Goal: Task Accomplishment & Management: Manage account settings

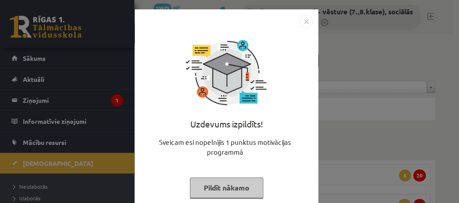
click at [215, 192] on button "Pildīt nākamo" at bounding box center [226, 188] width 73 height 21
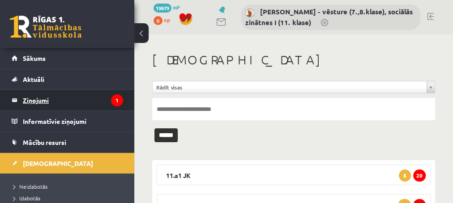
click at [45, 99] on legend "Ziņojumi 1" at bounding box center [73, 100] width 100 height 21
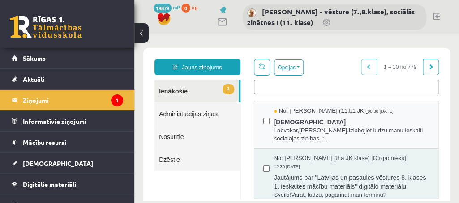
click at [311, 131] on span "Labvakar,Andri.Izlabojiet ludzu manu ieskaiti socialajas zinibas. :..." at bounding box center [351, 135] width 155 height 17
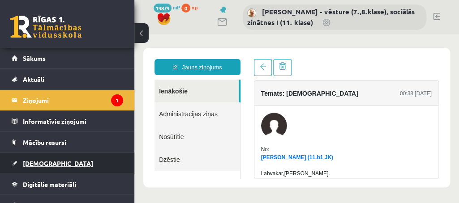
click at [39, 163] on span "[DEMOGRAPHIC_DATA]" at bounding box center [58, 163] width 70 height 8
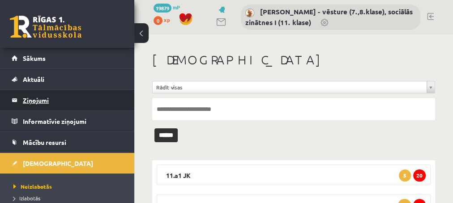
click at [40, 100] on legend "Ziņojumi 1" at bounding box center [73, 100] width 100 height 21
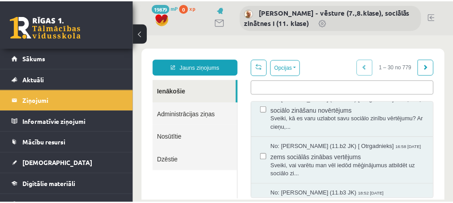
scroll to position [127, 0]
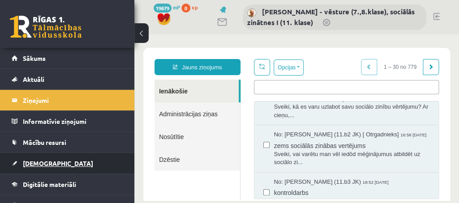
click at [37, 160] on span "[DEMOGRAPHIC_DATA]" at bounding box center [58, 163] width 70 height 8
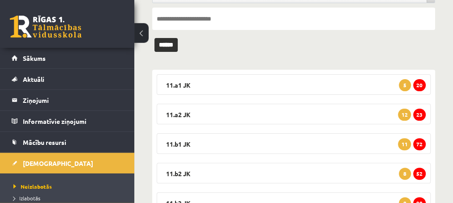
scroll to position [97, 0]
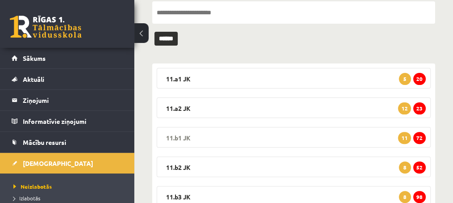
click at [420, 138] on span "72" at bounding box center [419, 138] width 13 height 12
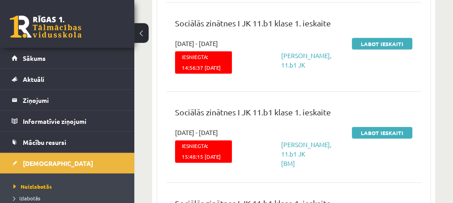
scroll to position [1500, 0]
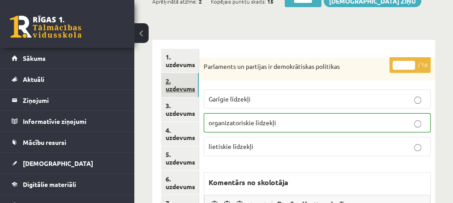
click at [179, 88] on link "2. uzdevums" at bounding box center [180, 85] width 38 height 24
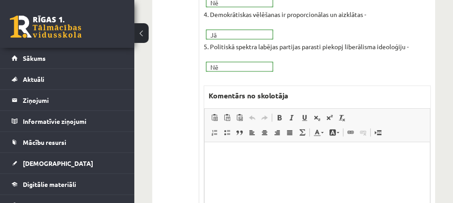
scroll to position [339, 0]
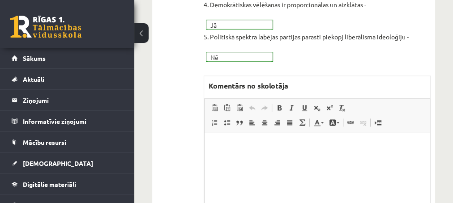
click at [221, 145] on p "Editor, wiswyg-editor-47433863116240-1760266077-56" at bounding box center [316, 146] width 207 height 9
click at [232, 147] on p "**" at bounding box center [316, 146] width 207 height 9
click at [220, 147] on p "**" at bounding box center [316, 146] width 207 height 9
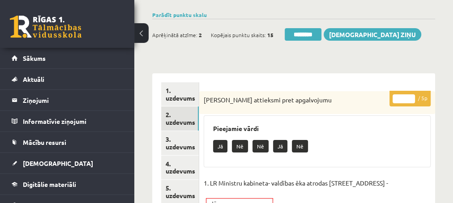
scroll to position [48, 0]
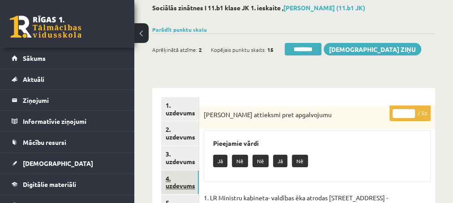
click at [174, 187] on link "4. uzdevums" at bounding box center [180, 183] width 38 height 24
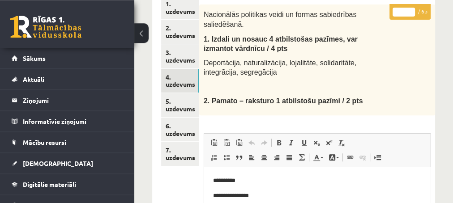
scroll to position [134, 0]
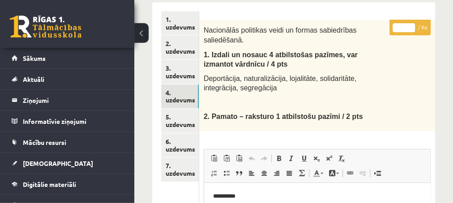
type input "*"
click at [411, 25] on input "*" at bounding box center [404, 27] width 22 height 9
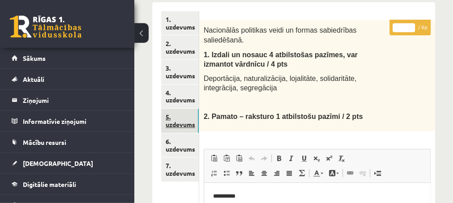
click at [177, 127] on link "5. uzdevums" at bounding box center [180, 121] width 38 height 24
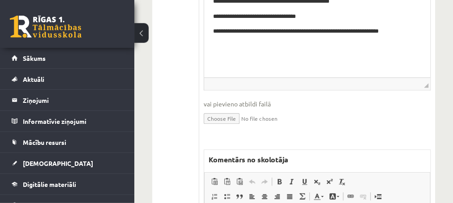
scroll to position [376, 0]
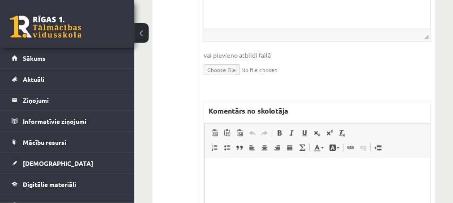
click at [226, 171] on p "Editor, wiswyg-editor-47433968328900-1760266189-617" at bounding box center [316, 171] width 207 height 9
click at [262, 172] on p "**********" at bounding box center [317, 171] width 208 height 9
click at [305, 171] on p "**********" at bounding box center [317, 171] width 208 height 9
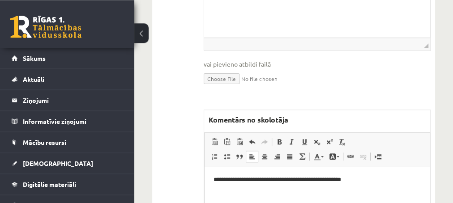
scroll to position [387, 0]
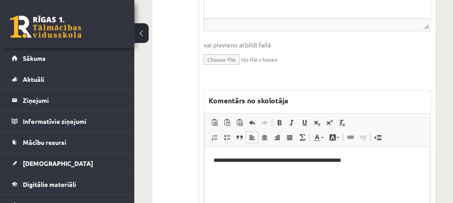
click at [354, 159] on p "**********" at bounding box center [317, 160] width 208 height 9
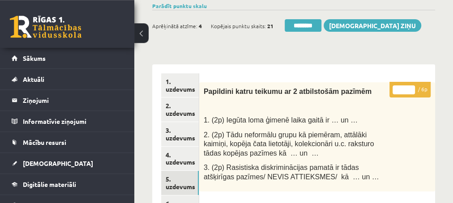
scroll to position [48, 0]
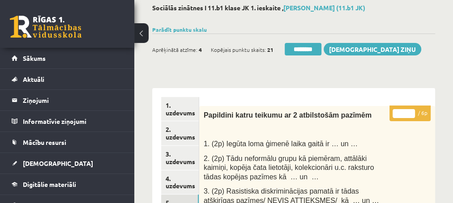
click at [409, 111] on input "*" at bounding box center [404, 113] width 22 height 9
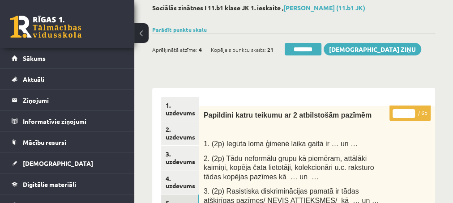
type input "*"
click at [409, 115] on input "*" at bounding box center [404, 113] width 22 height 9
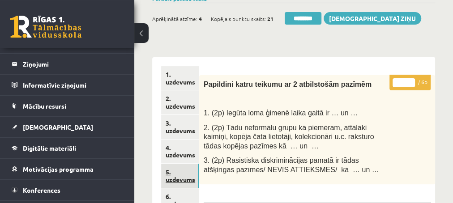
scroll to position [97, 0]
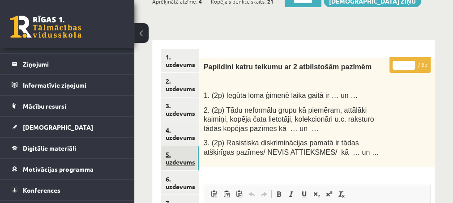
click at [179, 165] on link "5. uzdevums" at bounding box center [180, 158] width 38 height 24
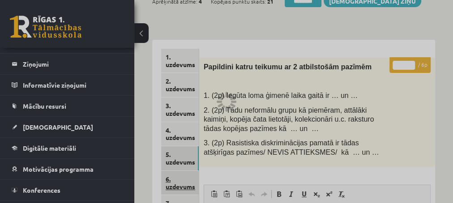
scroll to position [36, 0]
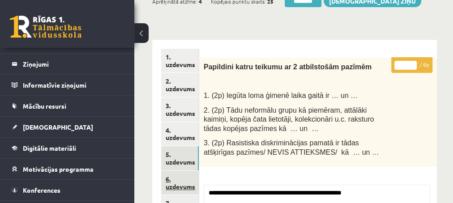
click at [178, 185] on link "6. uzdevums" at bounding box center [180, 183] width 38 height 24
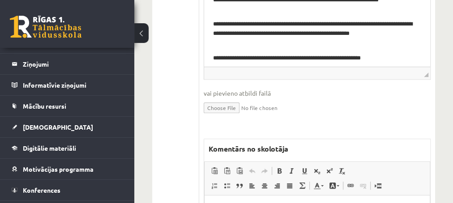
scroll to position [387, 0]
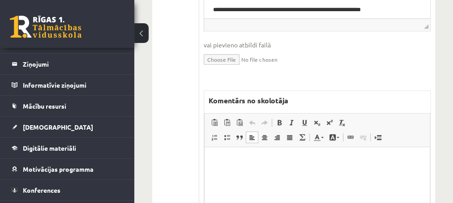
click at [235, 161] on p "Editor, wiswyg-editor-47433923725500-1760266393-797" at bounding box center [316, 160] width 207 height 9
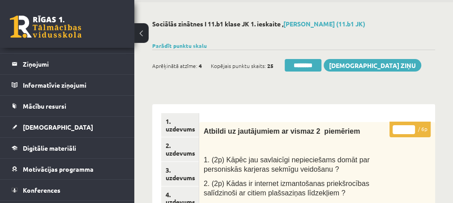
scroll to position [0, 0]
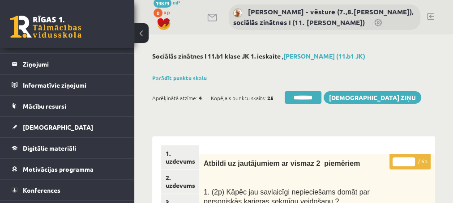
click at [410, 161] on input "*" at bounding box center [404, 162] width 22 height 9
type input "*"
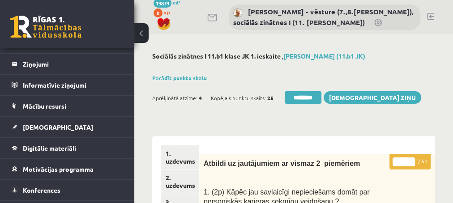
click at [410, 161] on input "*" at bounding box center [404, 162] width 22 height 9
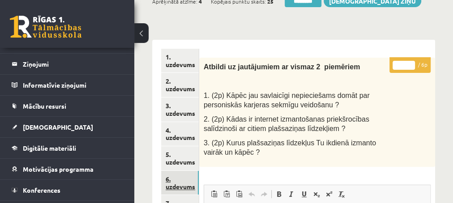
scroll to position [145, 0]
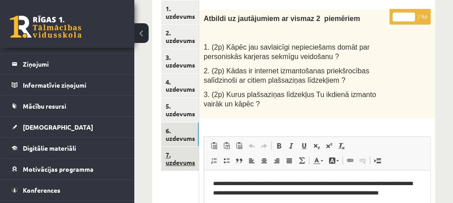
click at [175, 164] on link "7. uzdevums" at bounding box center [180, 159] width 38 height 24
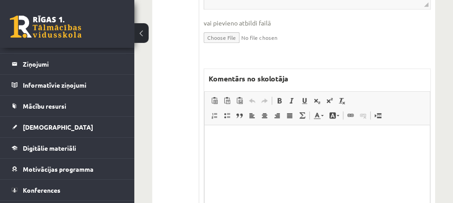
scroll to position [532, 0]
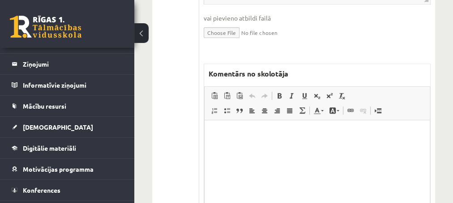
click at [233, 134] on p "Editor, wiswyg-editor-47433939275640-1760266478-664" at bounding box center [316, 133] width 207 height 9
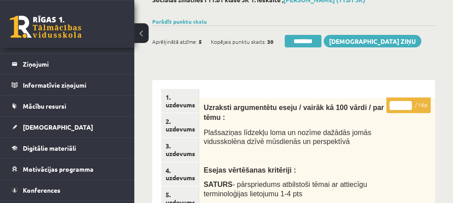
scroll to position [0, 0]
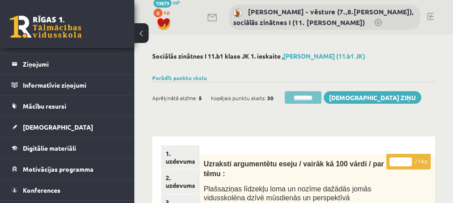
click at [298, 99] on input "********" at bounding box center [303, 97] width 37 height 13
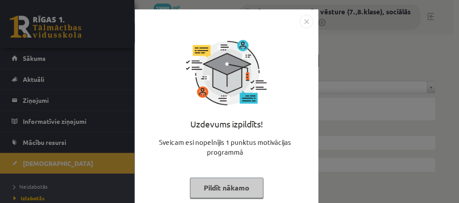
click at [206, 191] on button "Pildīt nākamo" at bounding box center [226, 188] width 73 height 21
